Goal: Check status: Check status

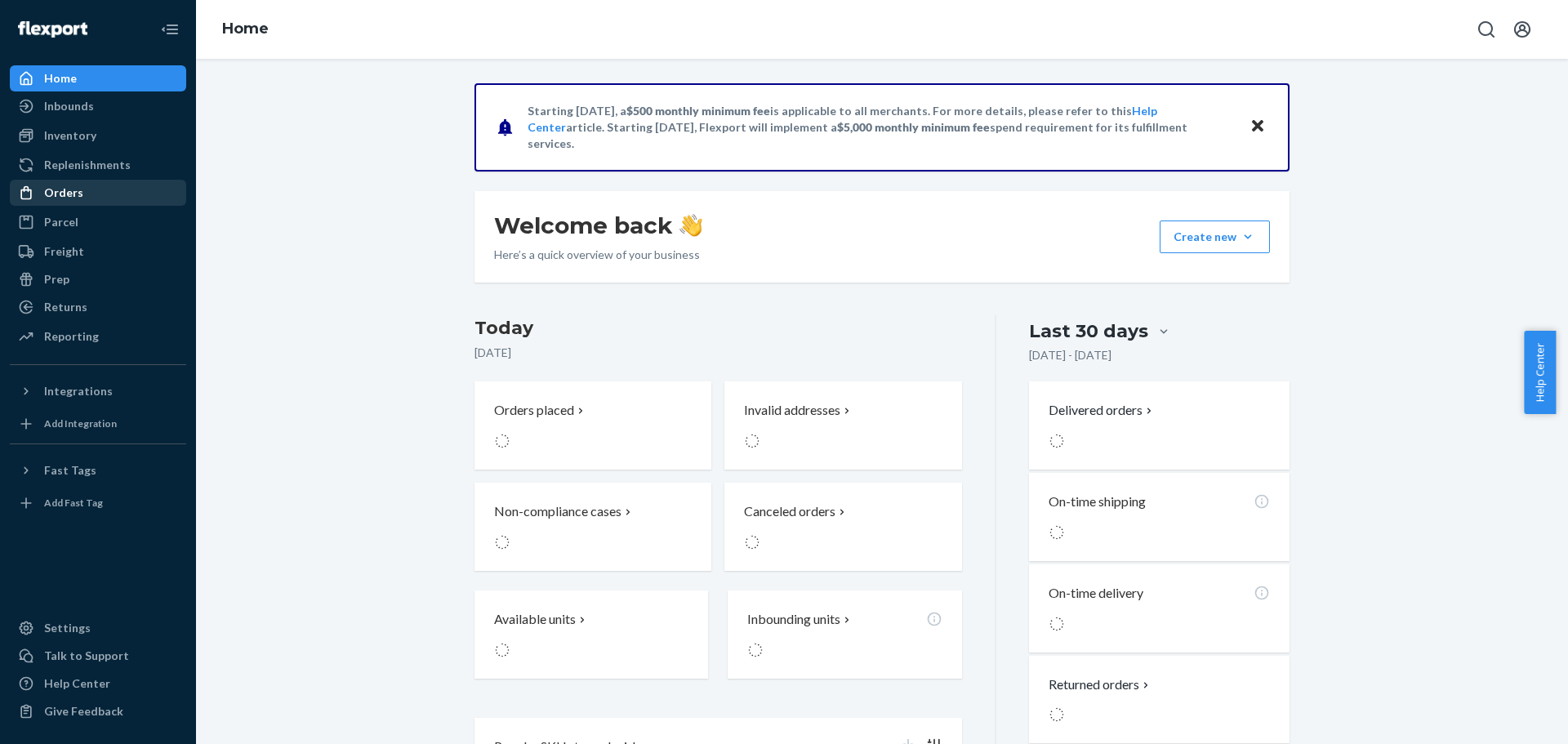
click at [77, 190] on div "Orders" at bounding box center [64, 193] width 40 height 16
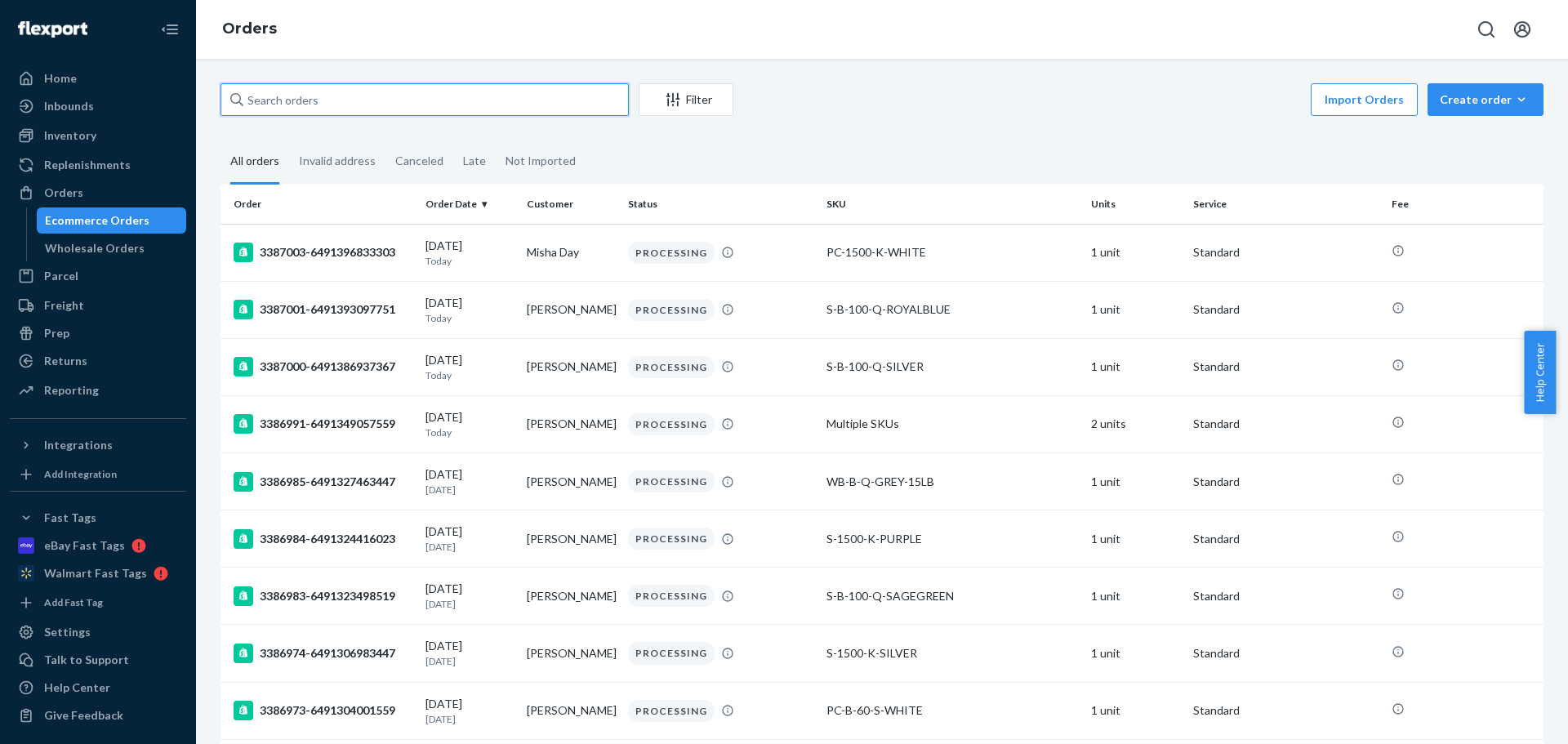
click at [294, 101] on input "text" at bounding box center [425, 100] width 408 height 33
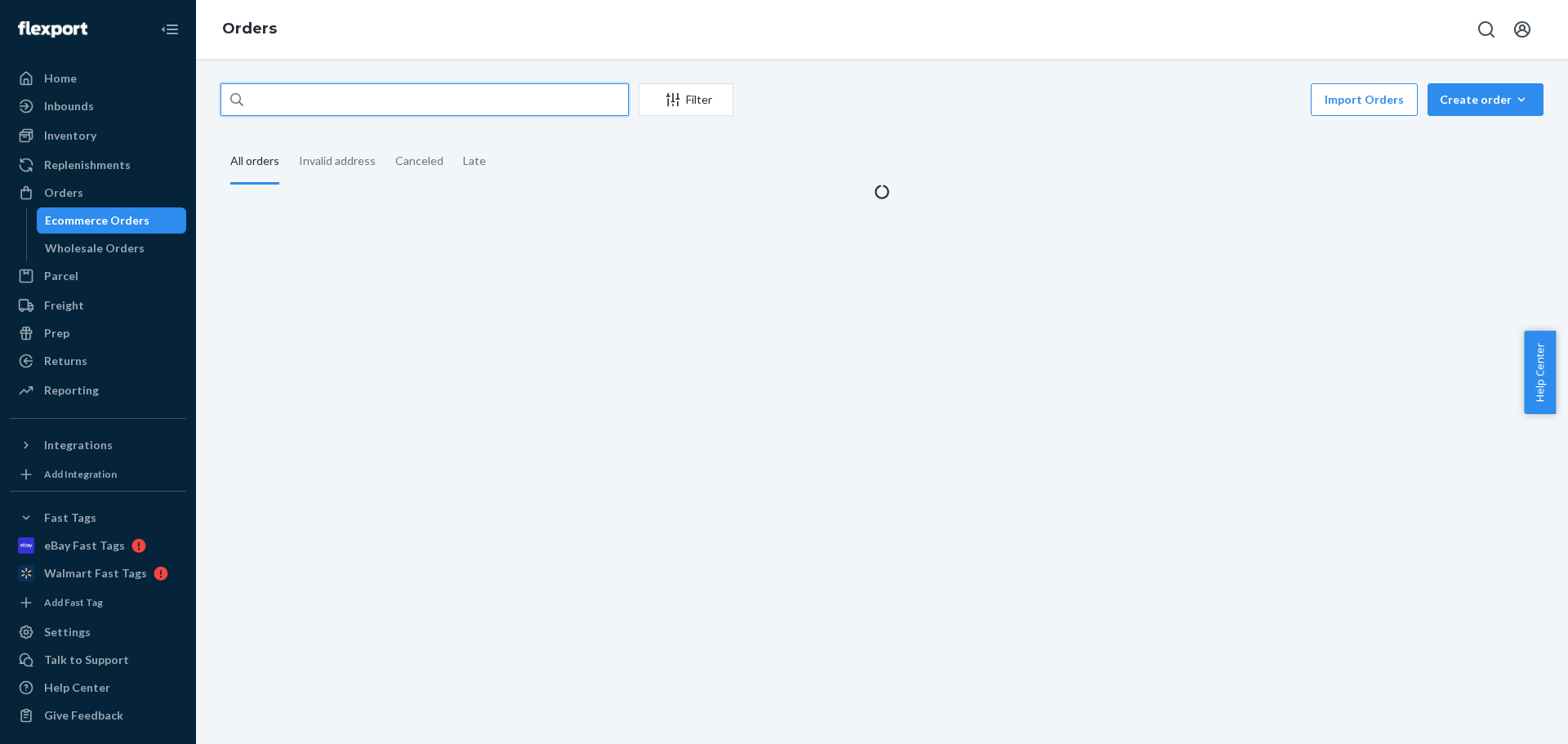
paste input "[PERSON_NAME][GEOGRAPHIC_DATA]"
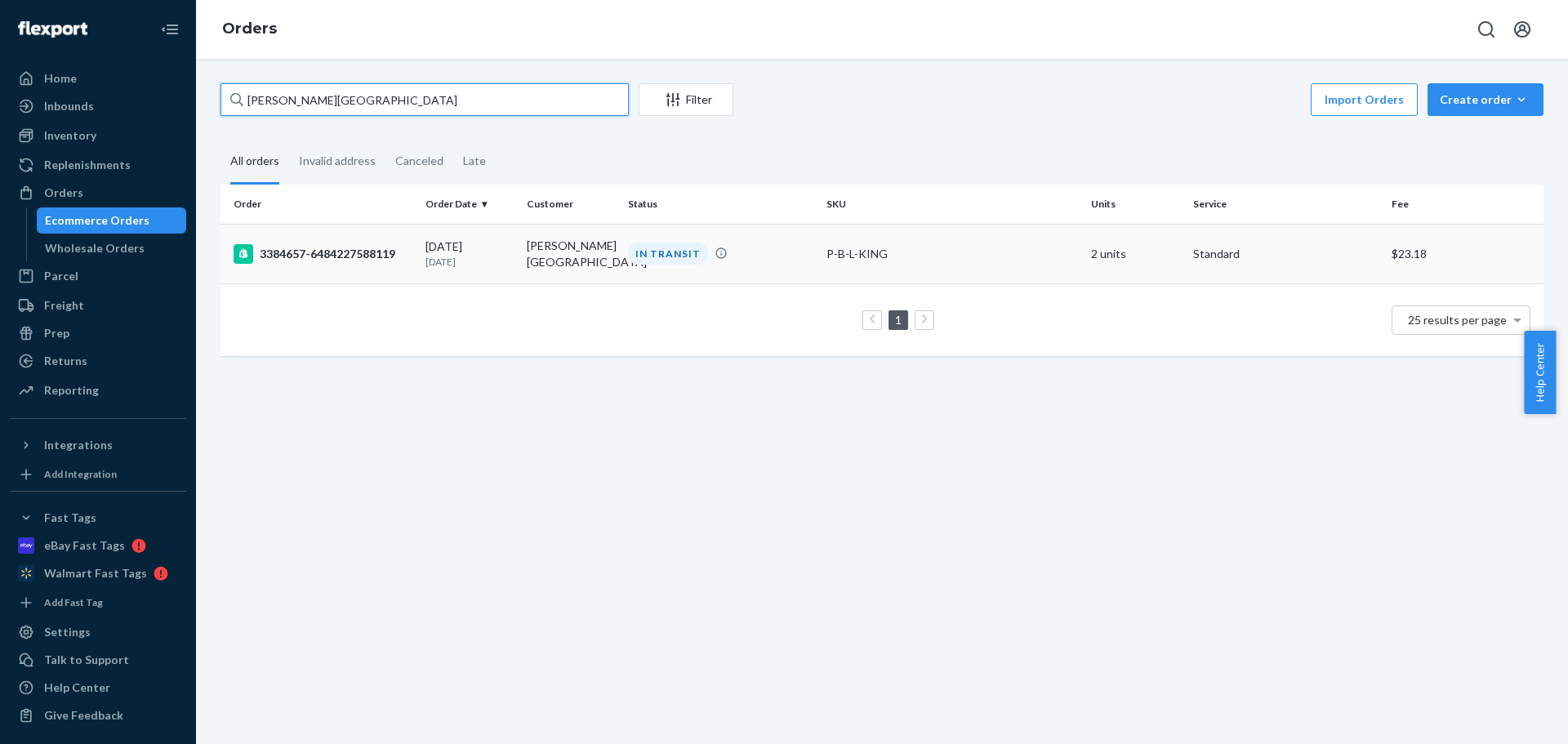
type input "[PERSON_NAME][GEOGRAPHIC_DATA]"
click at [602, 259] on td "[PERSON_NAME][GEOGRAPHIC_DATA]" at bounding box center [570, 253] width 101 height 59
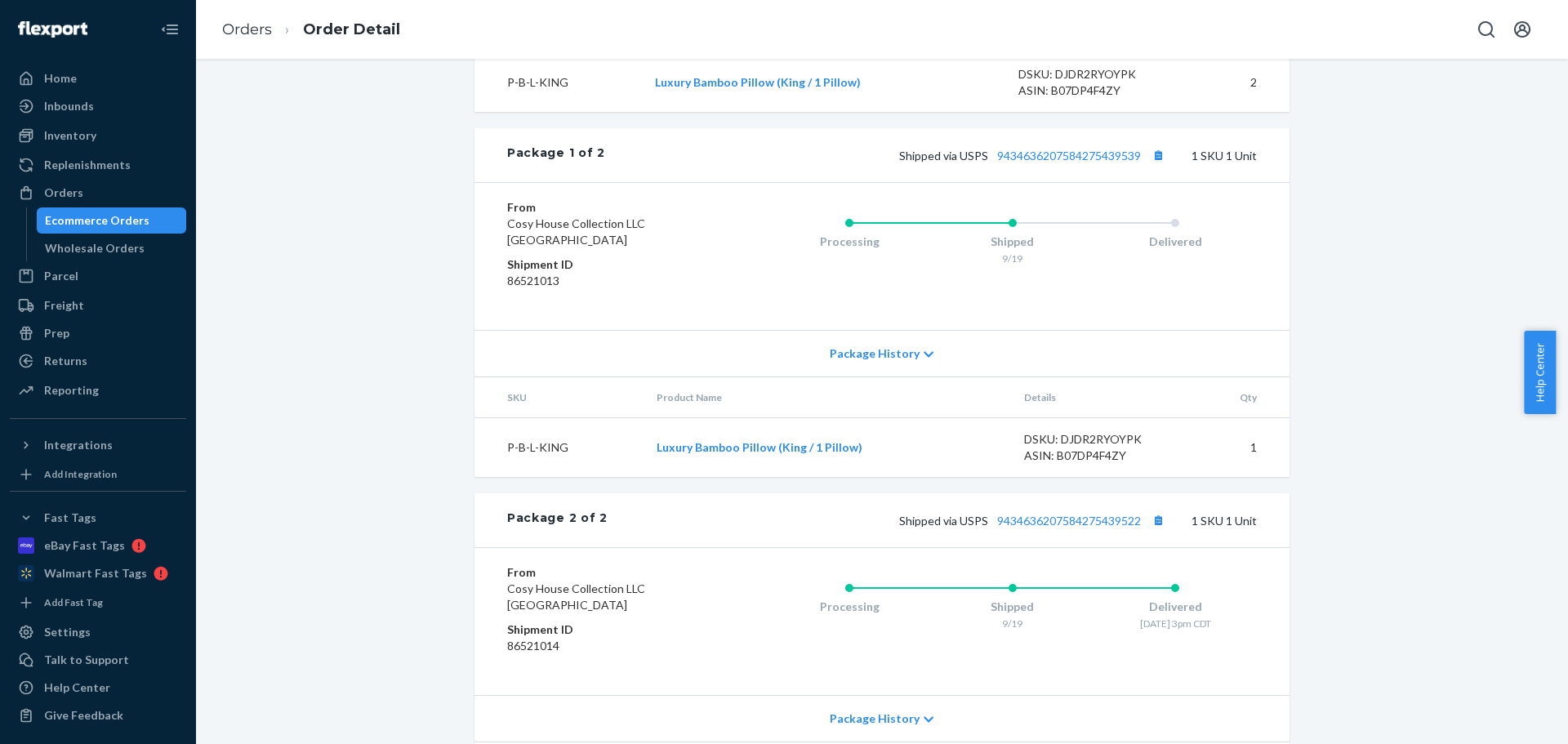
scroll to position [552, 0]
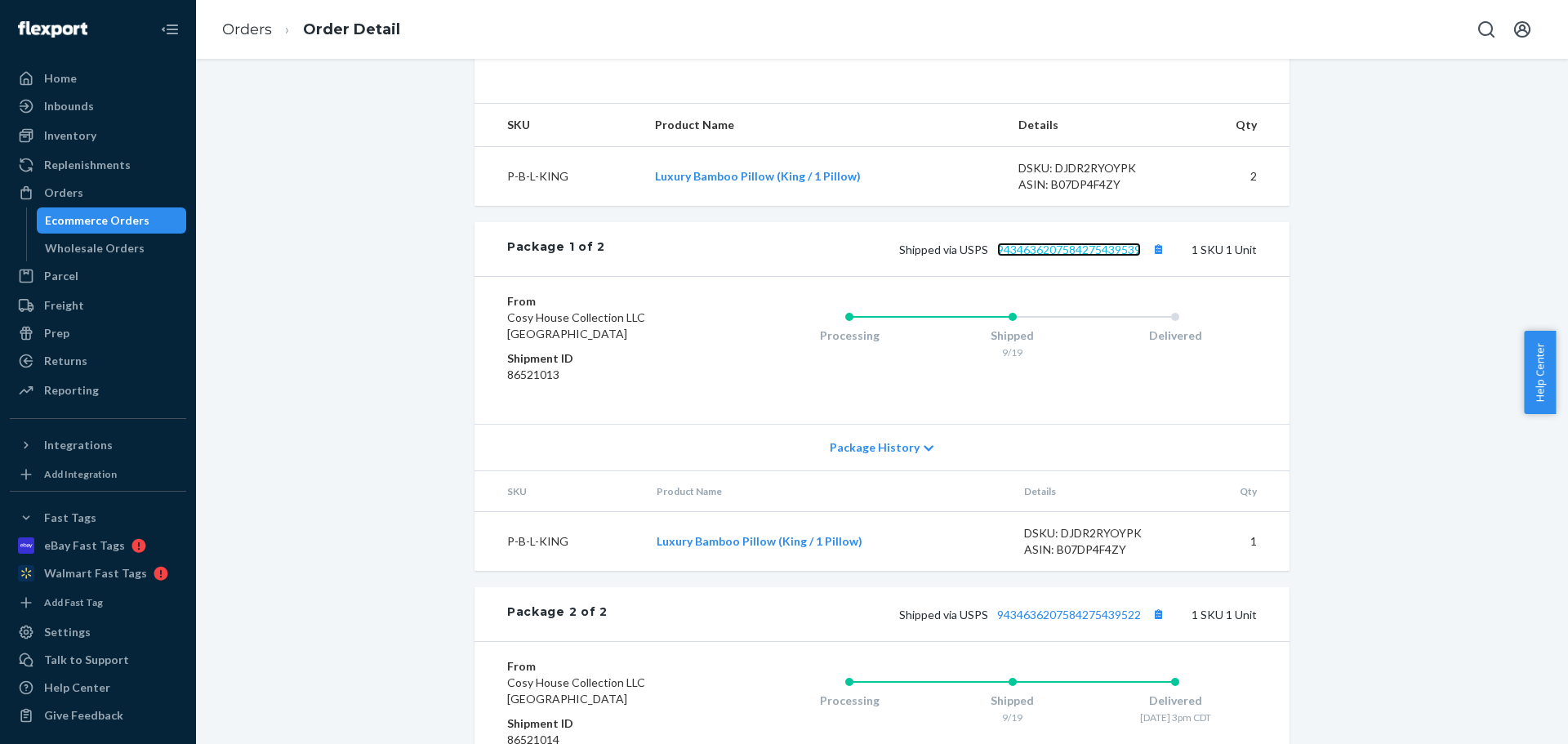
click at [1043, 256] on link "9434636207584275439539" at bounding box center [1069, 249] width 143 height 14
